Goal: Use online tool/utility: Use online tool/utility

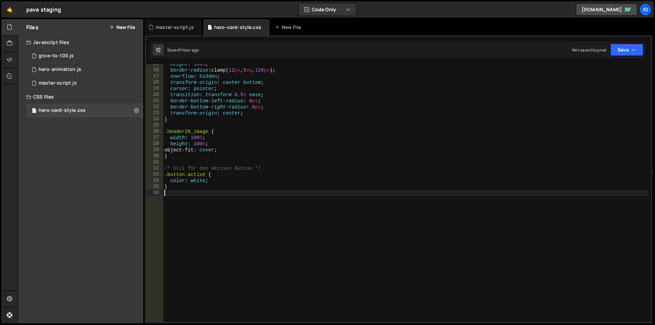
scroll to position [89, 0]
click at [178, 30] on div "master-script.js" at bounding box center [175, 27] width 38 height 7
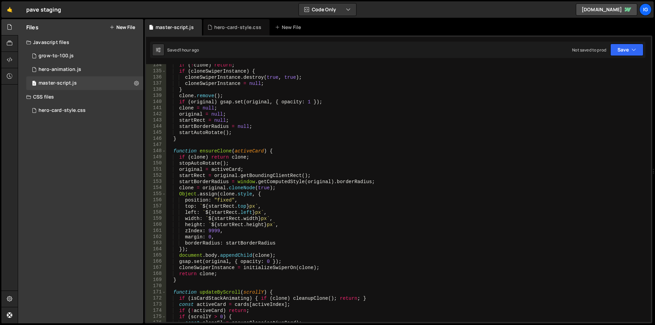
click at [234, 127] on div "if ( ! clone ) return ; if ( cloneSwiperInstance ) { cloneSwiperInstance . dest…" at bounding box center [407, 197] width 482 height 270
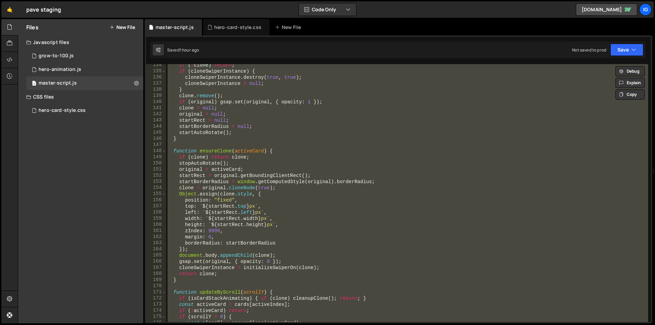
click at [217, 102] on div "if ( ! clone ) return ; if ( cloneSwiperInstance ) { cloneSwiperInstance . dest…" at bounding box center [407, 193] width 482 height 258
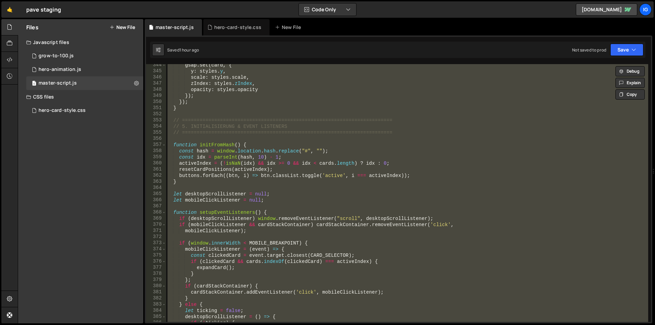
scroll to position [2108, 0]
click at [298, 87] on div "gsap . set ( card , { y : styles . y , scale : styles . scale , zIndex : styles…" at bounding box center [407, 193] width 482 height 258
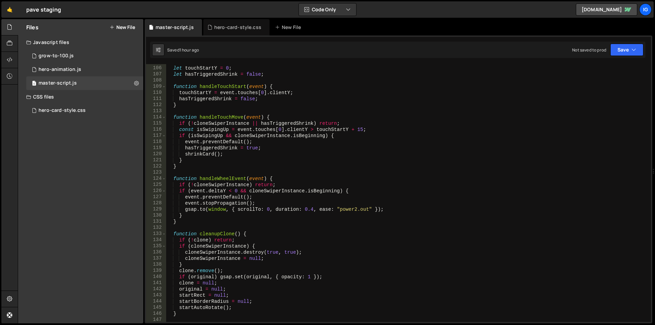
scroll to position [521, 0]
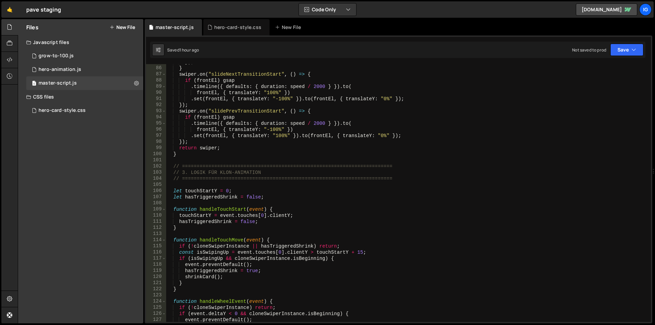
click at [269, 127] on div "}) ; } swiper . on ( "slideNextTransitionStart" , ( ) => { if ( frontEl ) gsap …" at bounding box center [407, 194] width 482 height 270
type textarea "frontEl, { translateY: "-100%" })"
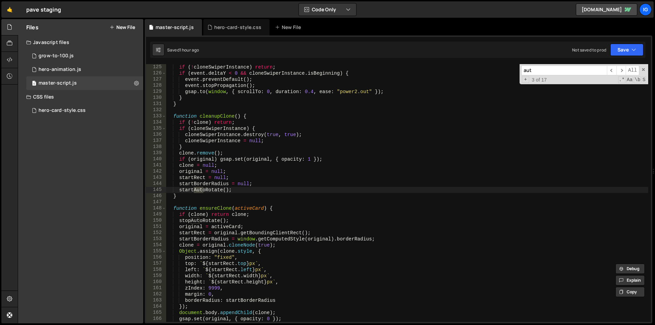
scroll to position [761, 0]
type input "autor"
click at [619, 71] on span "​" at bounding box center [621, 70] width 10 height 10
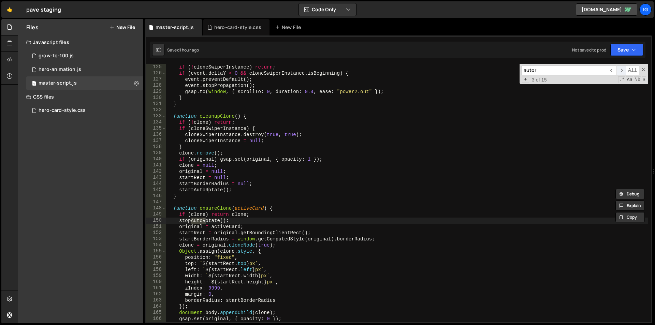
click at [620, 71] on span "​" at bounding box center [621, 70] width 10 height 10
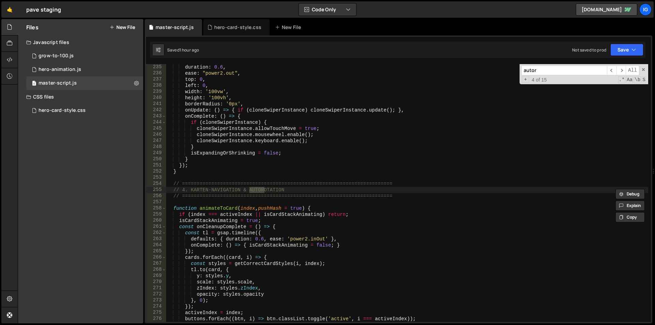
click at [297, 202] on div "duration : 0.6 , ease : "power2.out" , top : 0 , left : 0 , width : '100vw' , h…" at bounding box center [407, 199] width 482 height 270
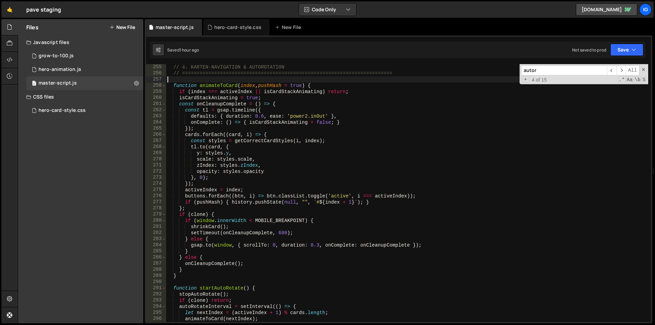
scroll to position [1559, 0]
click at [266, 140] on div "// 4. KARTEN-NAVIGATION & AUTOROTATION // =====================================…" at bounding box center [407, 199] width 482 height 270
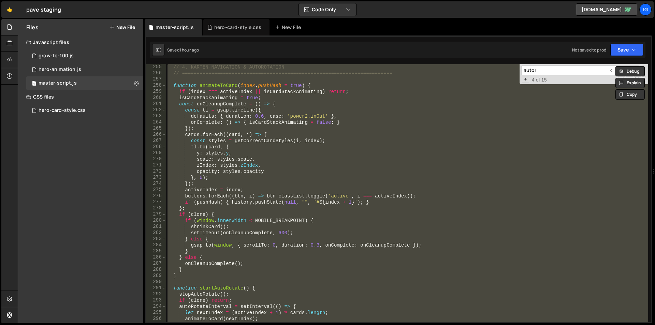
paste textarea
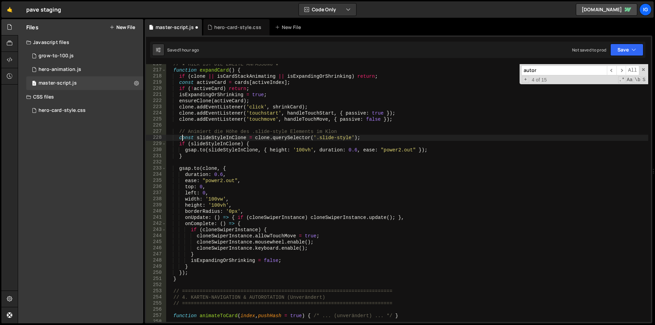
scroll to position [1323, 0]
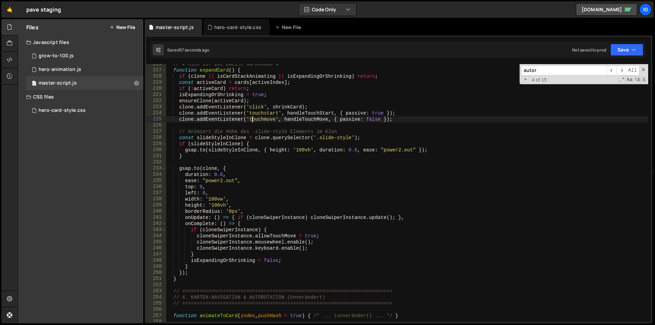
click at [251, 122] on div "// ★ HIER IST DIE ZWEITE ANPASSUNG ★ function expandCard ( ) { if ( clone || is…" at bounding box center [407, 196] width 482 height 270
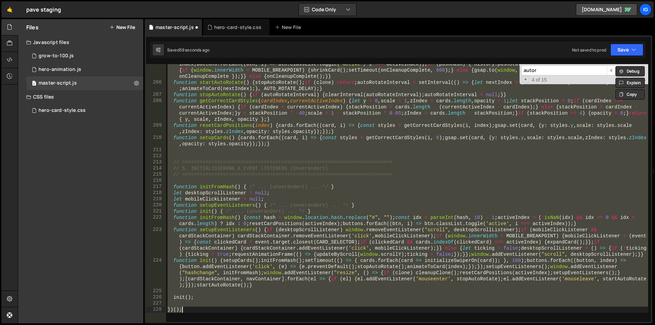
type textarea "})();"
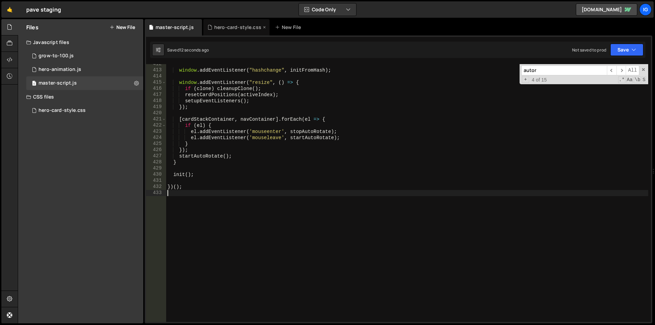
click at [225, 34] on div "hero-card-style.css" at bounding box center [236, 27] width 66 height 16
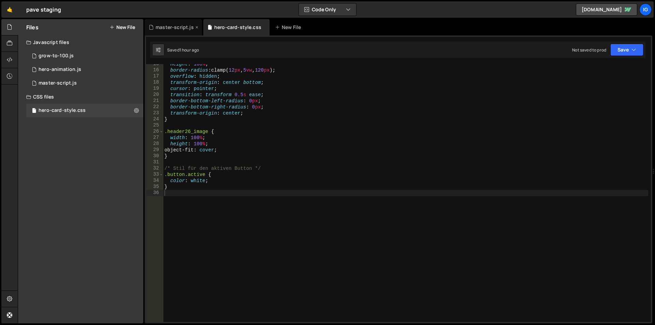
click at [177, 33] on div "master-script.js" at bounding box center [173, 27] width 57 height 16
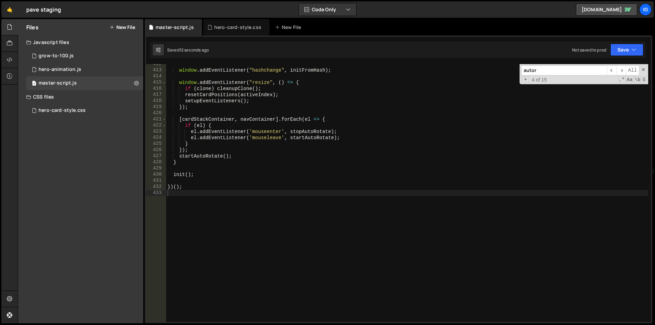
click at [208, 105] on div "window . addEventListener ( "hashchange" , initFromHash ) ; window . addEventLi…" at bounding box center [407, 196] width 482 height 270
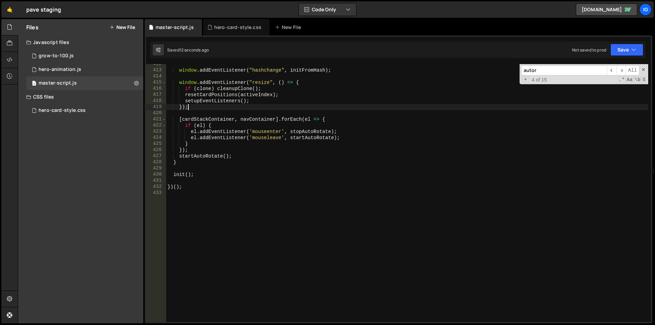
type textarea "})();"
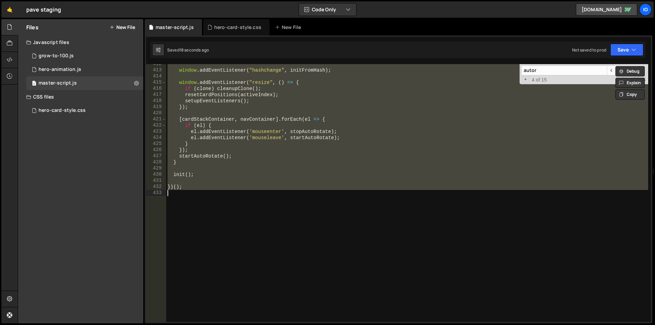
click at [248, 275] on div "window . addEventListener ( "hashchange" , initFromHash ) ; window . addEventLi…" at bounding box center [407, 193] width 482 height 258
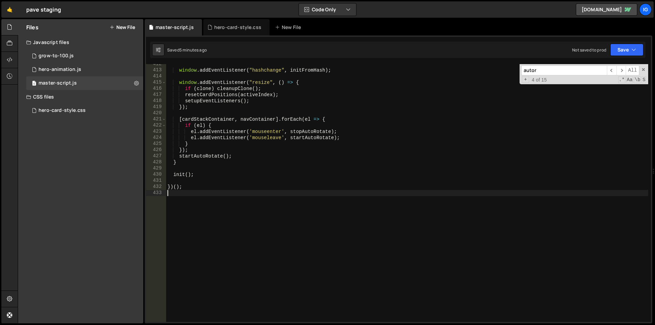
click at [235, 85] on div "window . addEventListener ( "hashchange" , initFromHash ) ; window . addEventLi…" at bounding box center [407, 196] width 482 height 270
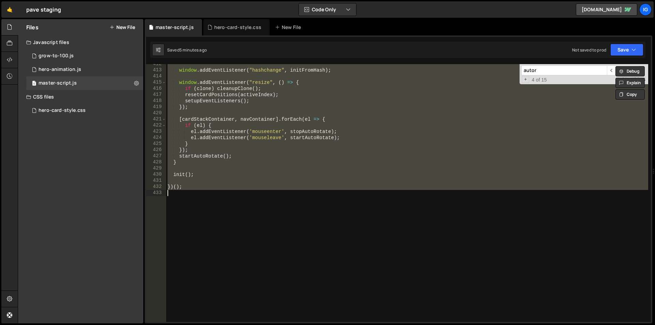
paste textarea
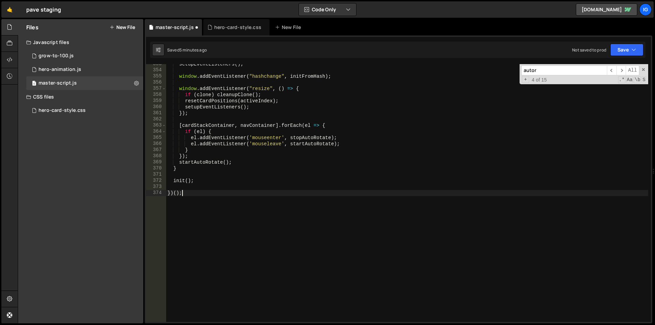
scroll to position [2164, 0]
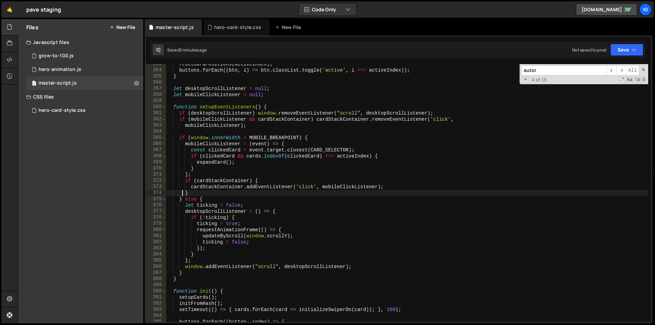
click at [269, 127] on div "resetCardPositions ( activeIndex ) ; buttons . forEach (( btn , i ) => btn . cl…" at bounding box center [407, 196] width 482 height 270
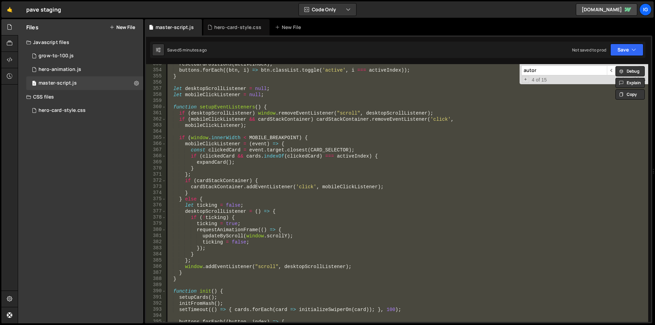
paste textarea
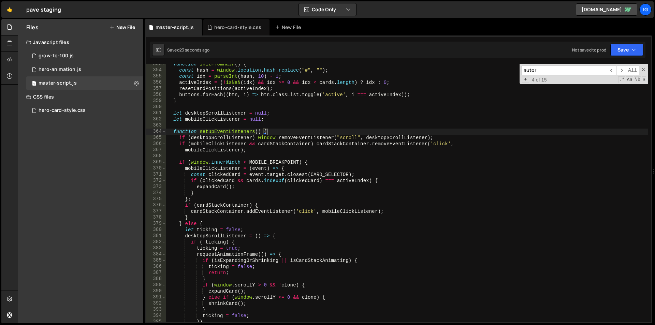
click at [273, 130] on div "function initFromHash ( ) { const hash = window . location . hash . replace ( "…" at bounding box center [407, 196] width 482 height 270
click at [270, 162] on div "function initFromHash ( ) { const hash = window . location . hash . replace ( "…" at bounding box center [407, 196] width 482 height 270
type textarea "})();"
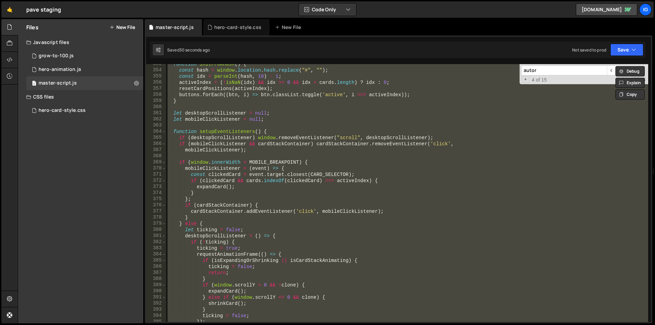
paste textarea
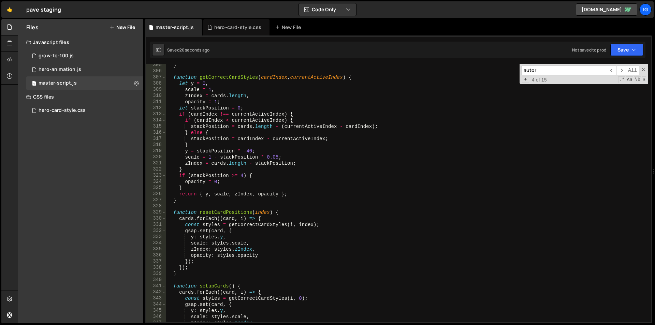
scroll to position [1725, 0]
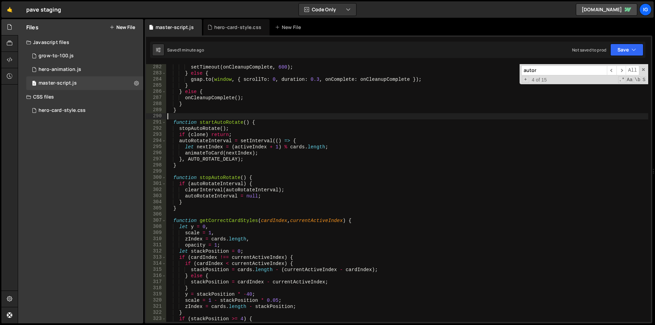
click at [264, 118] on div "setTimeout ( onCleanupComplete , 600 ) ; } else { gsap . to ( window , { scroll…" at bounding box center [407, 199] width 482 height 270
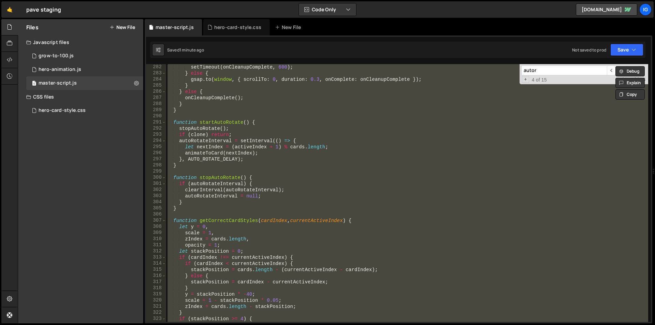
paste textarea
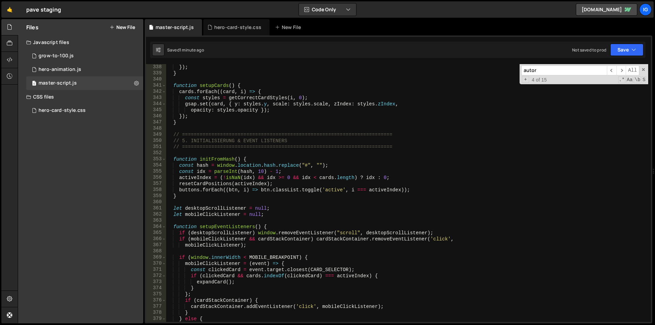
scroll to position [2069, 0]
click at [246, 134] on div "}) ; } function setupCards ( ) { cards . forEach (( card , i ) => { const style…" at bounding box center [407, 199] width 482 height 270
type textarea "})();"
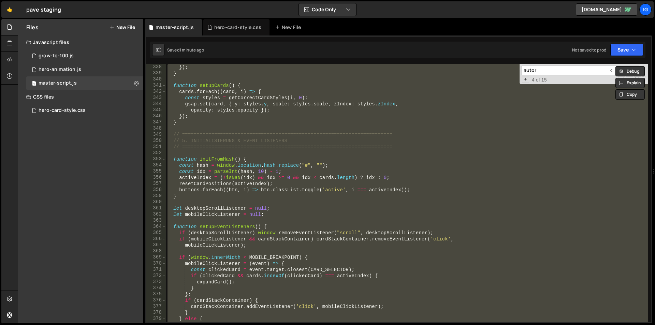
paste textarea
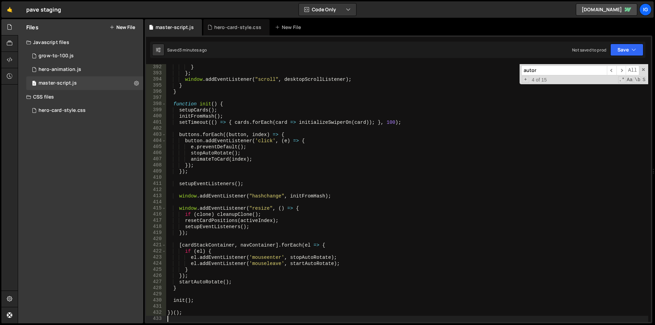
click at [270, 124] on div "} } ; window . addEventListener ( "scroll" , desktopScrollListener ) ; } } func…" at bounding box center [407, 199] width 482 height 270
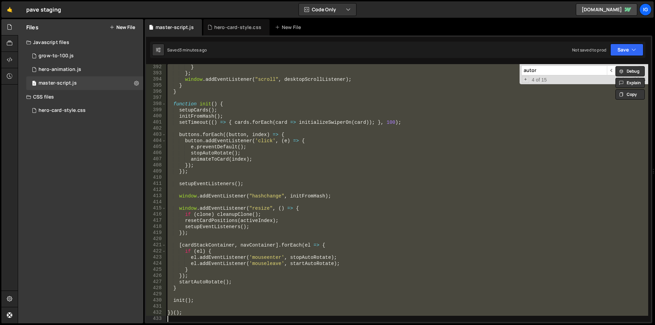
paste textarea
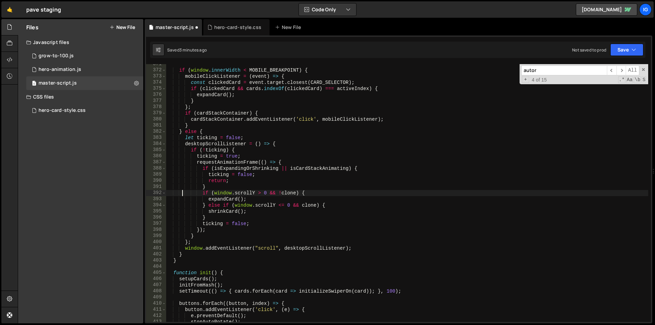
scroll to position [2275, 0]
click at [253, 106] on div "if ( window . innerWidth < MOBILE_BREAKPOINT ) { mobileClickListener = ( event …" at bounding box center [407, 196] width 482 height 270
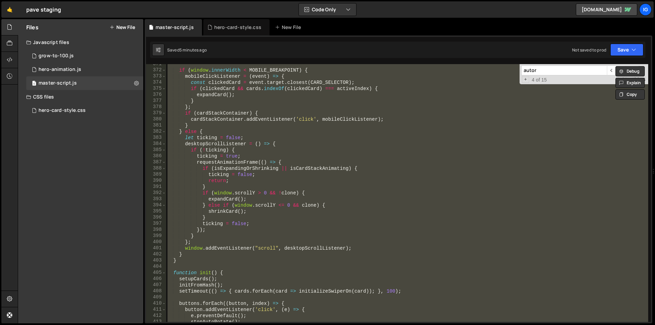
paste textarea
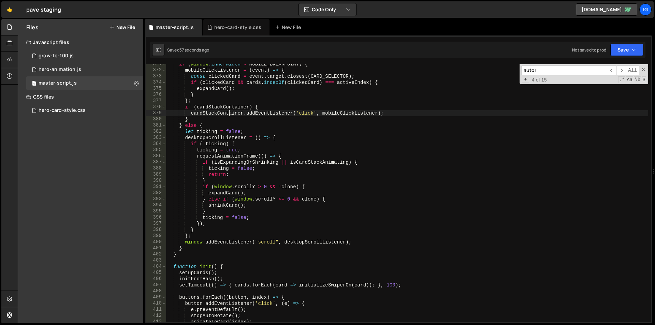
click at [229, 113] on div "if ( window . innerWidth < MOBILE_BREAKPOINT ) { mobileClickListener = ( event …" at bounding box center [407, 196] width 482 height 270
type textarea "})();"
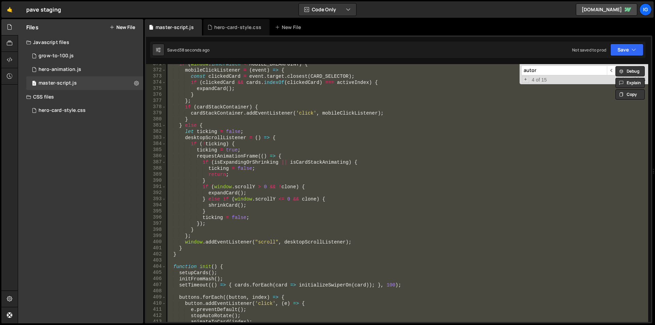
paste textarea
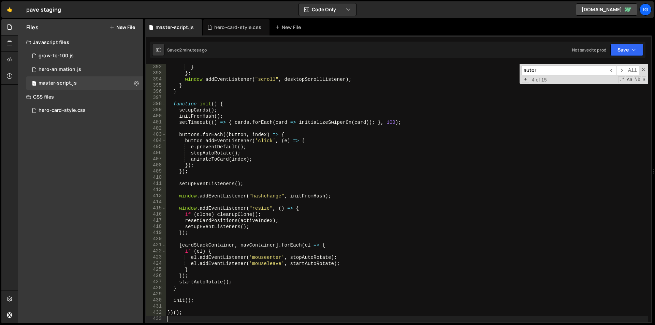
click at [224, 124] on div "} } ; window . addEventListener ( "scroll" , desktopScrollListener ) ; } } func…" at bounding box center [407, 199] width 482 height 270
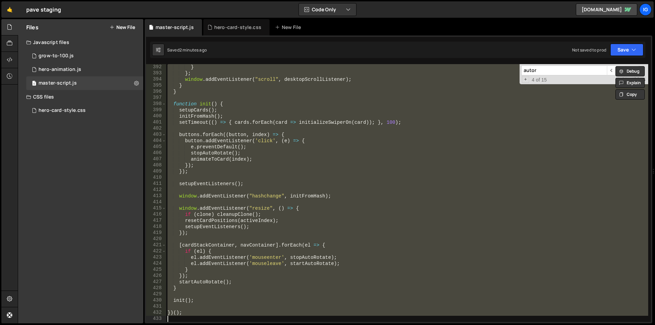
paste textarea
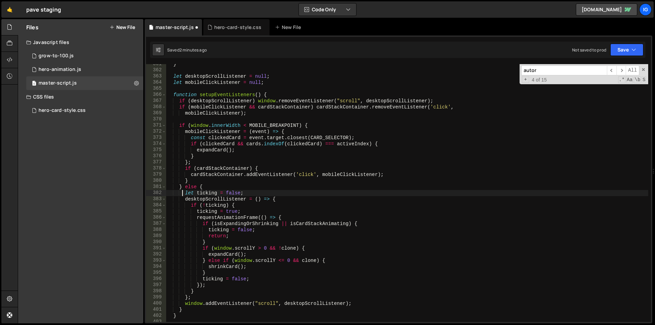
scroll to position [2213, 0]
click at [250, 136] on div "} let desktopScrollListener = null ; let mobileClickListener = null ; function …" at bounding box center [407, 196] width 482 height 270
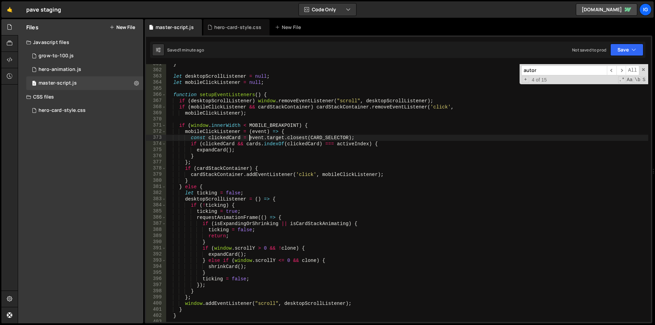
type textarea "})();"
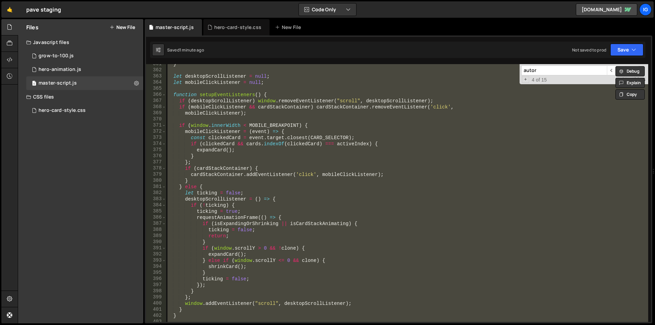
paste textarea
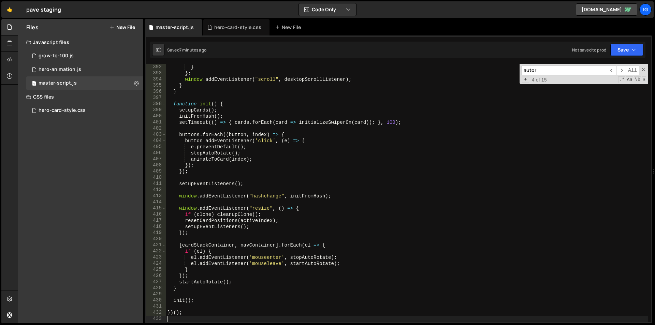
click at [237, 137] on div "} } ; window . addEventListener ( "scroll" , desktopScrollListener ) ; } } func…" at bounding box center [407, 199] width 482 height 270
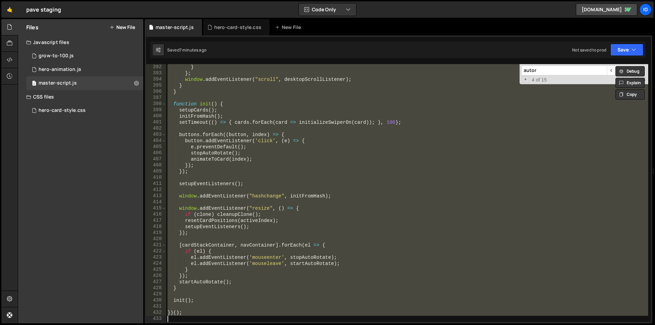
paste textarea
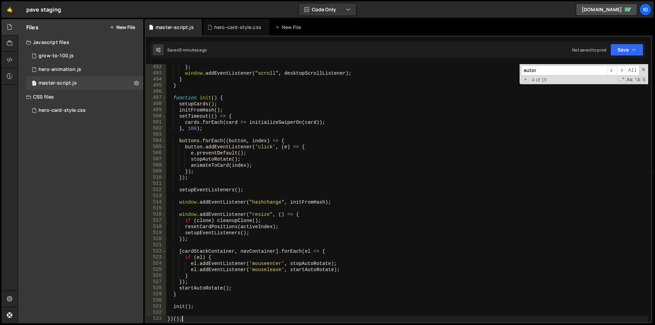
click at [225, 95] on div "} ; window . addEventListener ( "scroll" , desktopScrollListener ) ; } } functi…" at bounding box center [407, 199] width 482 height 270
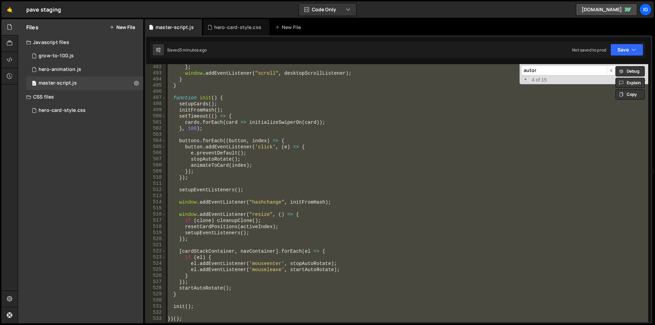
paste textarea
type textarea "})();"
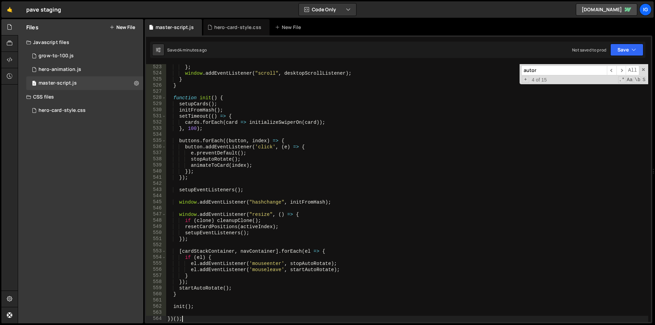
click at [219, 187] on div "} ; window . addEventListener ( "scroll" , desktopScrollListener ) ; } } functi…" at bounding box center [407, 199] width 482 height 270
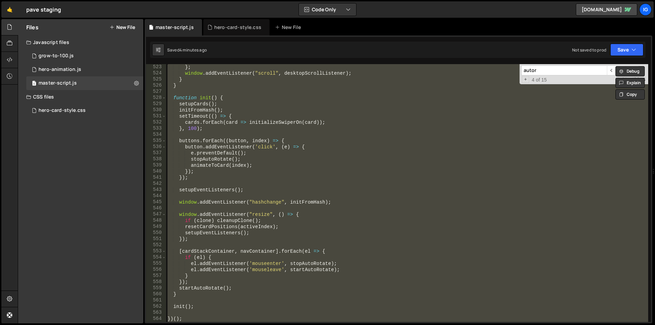
paste textarea
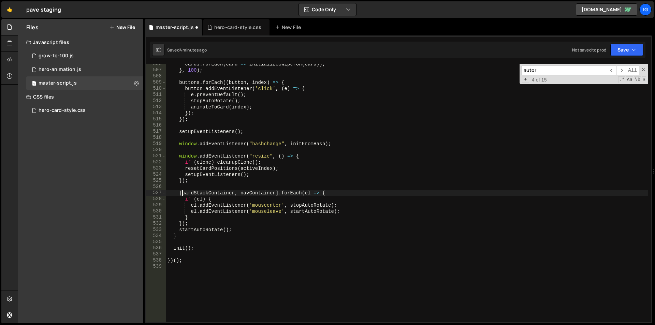
scroll to position [3103, 0]
click at [228, 99] on div "cards . forEach ( card => initializeSwiperOn ( card )) ; } , 100 ) ; buttons . …" at bounding box center [407, 196] width 482 height 270
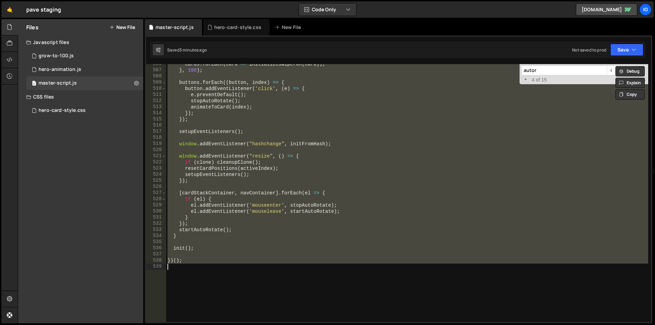
paste textarea
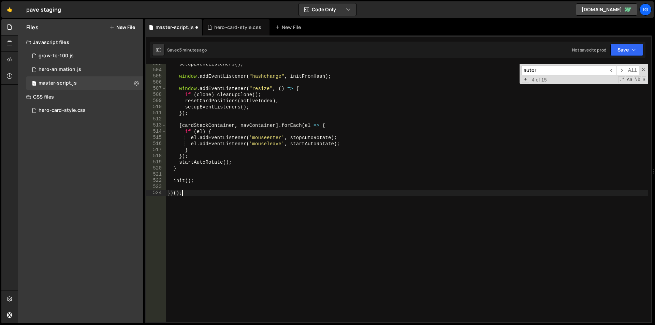
type textarea "setupEventListeners();"
